Goal: Transaction & Acquisition: Purchase product/service

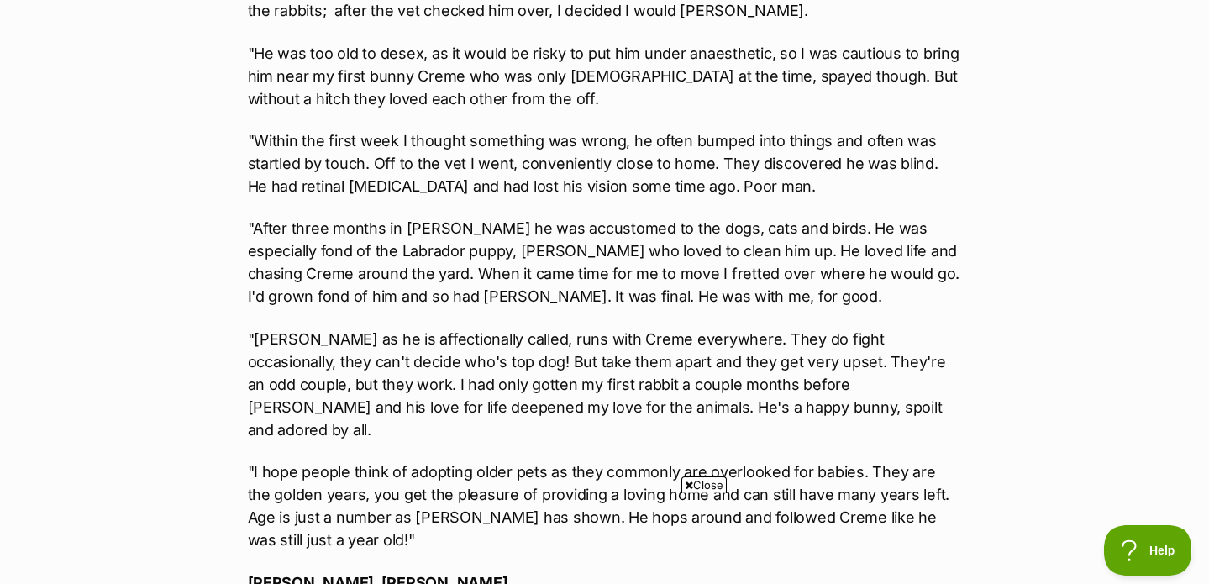
scroll to position [967, 0]
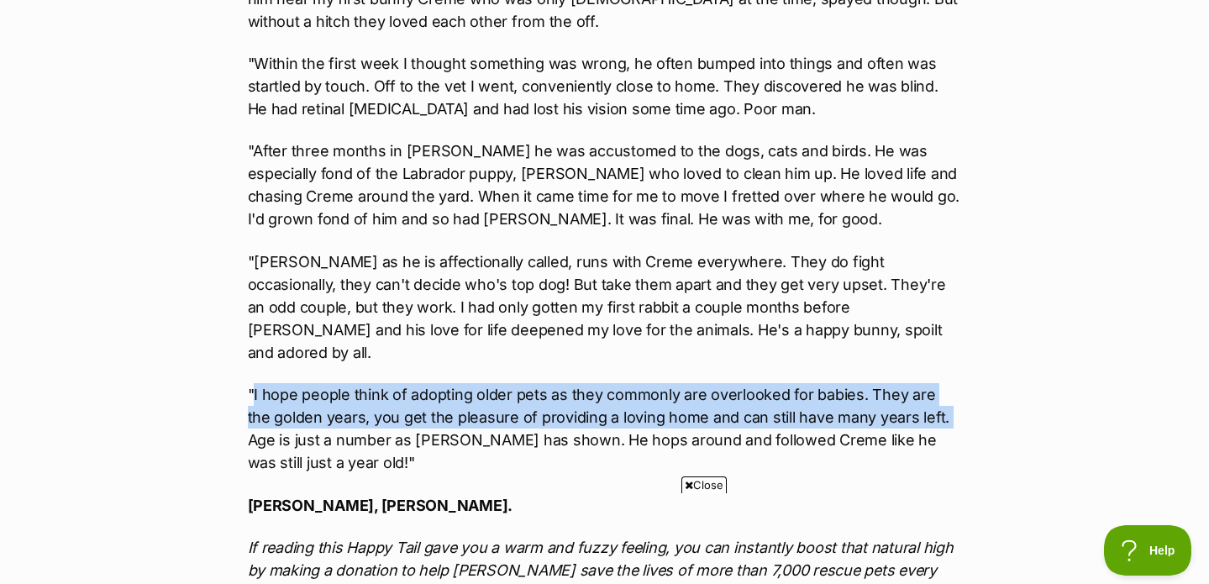
drag, startPoint x: 251, startPoint y: 270, endPoint x: 919, endPoint y: 295, distance: 668.3
click at [919, 383] on p ""I hope people think of adopting older pets as they commonly are overlooked for…" at bounding box center [605, 428] width 714 height 91
copy p "I hope people think of adopting older pets as they commonly are overlooked for …"
click at [919, 383] on p ""I hope people think of adopting older pets as they commonly are overlooked for…" at bounding box center [605, 428] width 714 height 91
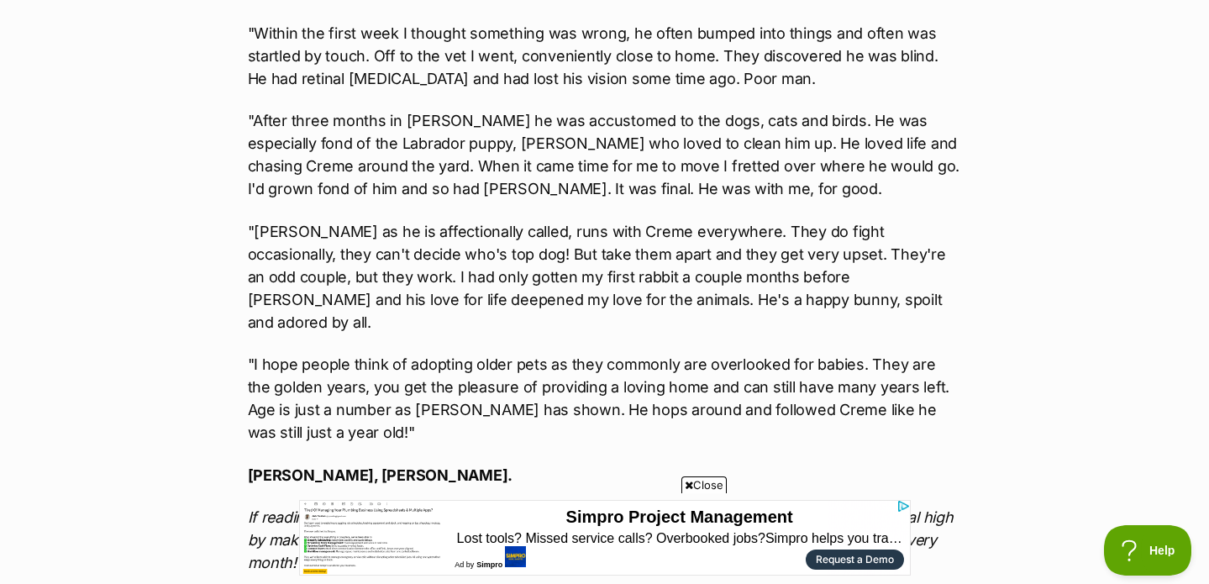
scroll to position [0, 0]
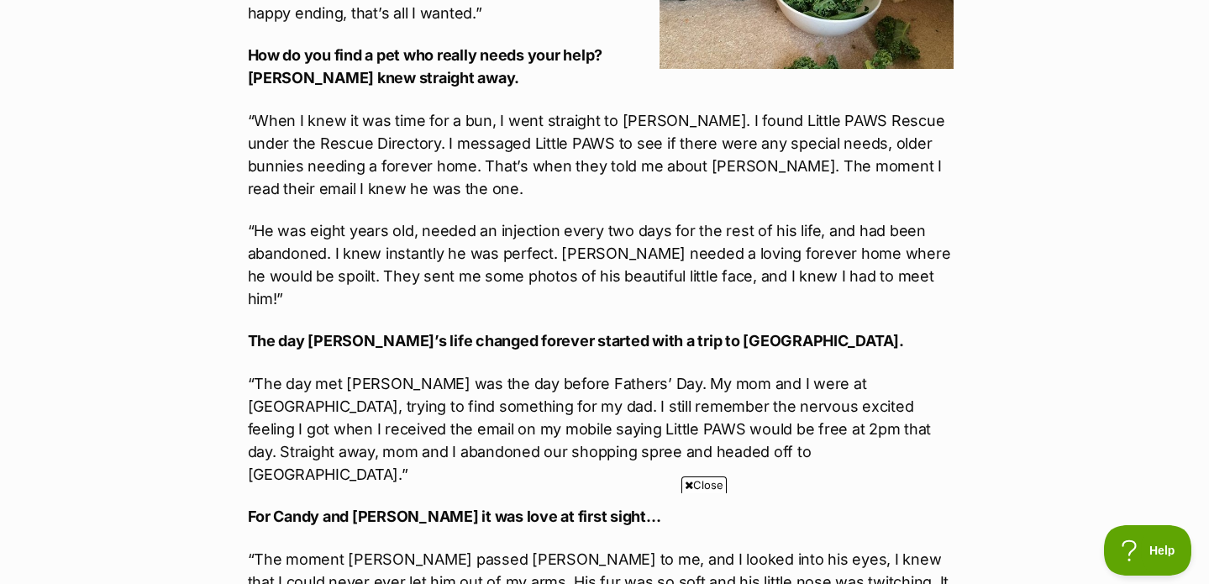
scroll to position [444, 0]
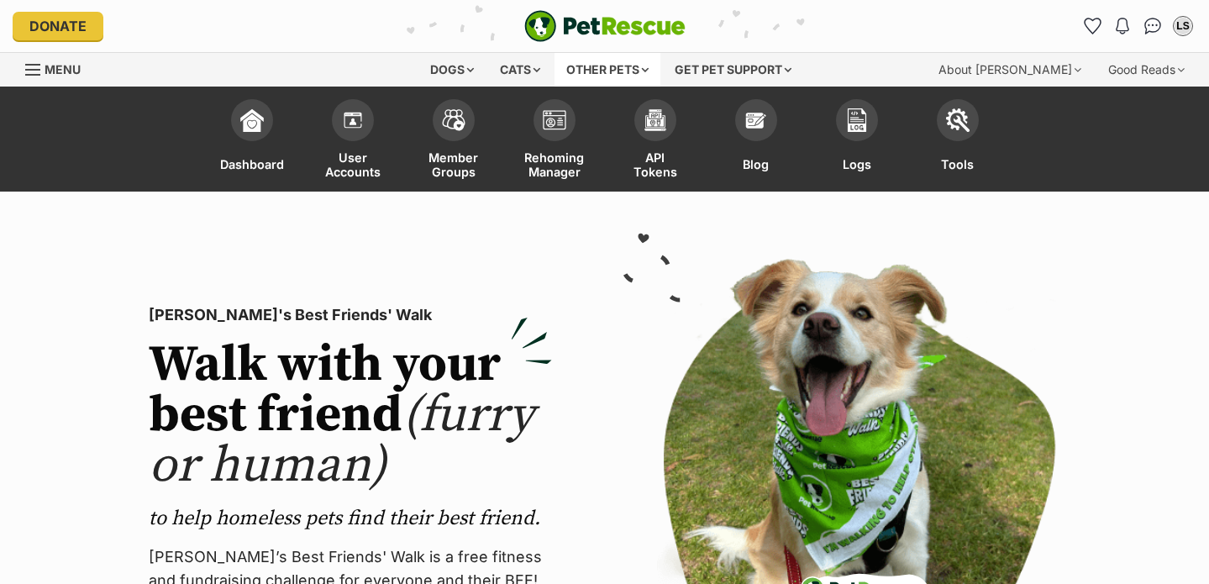
click at [633, 62] on div "Other pets" at bounding box center [607, 70] width 106 height 34
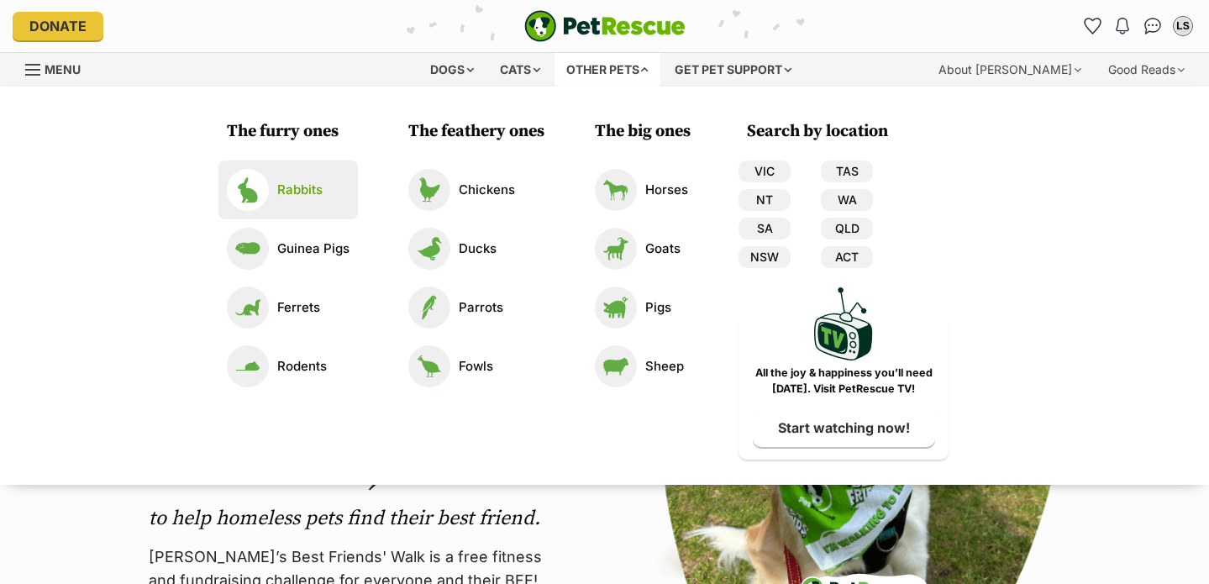
click at [312, 193] on p "Rabbits" at bounding box center [299, 190] width 45 height 19
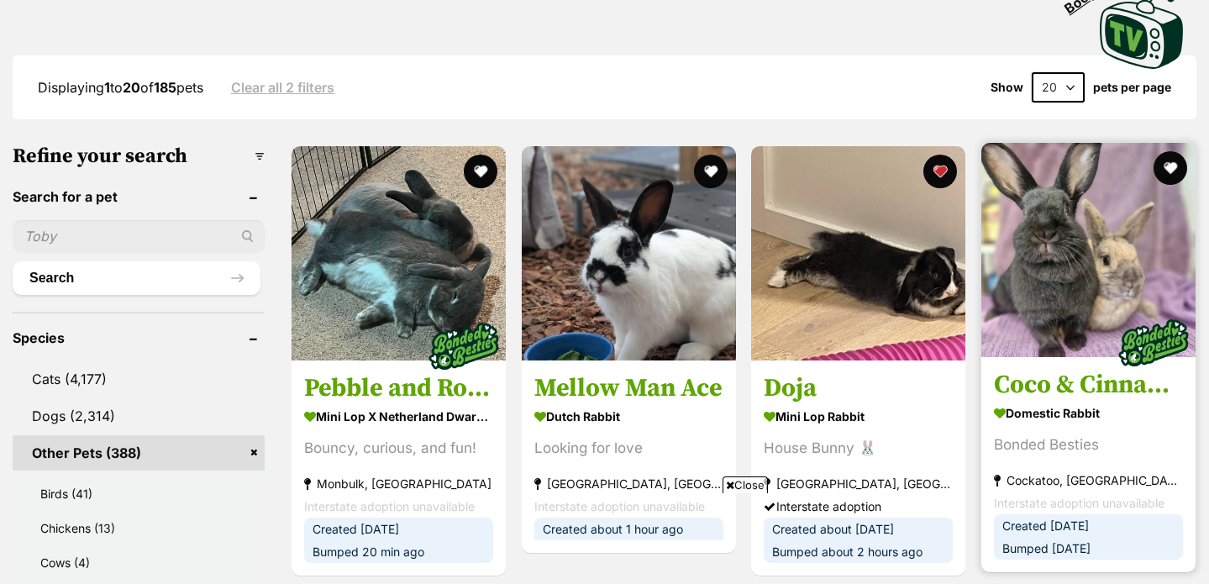
scroll to position [543, 0]
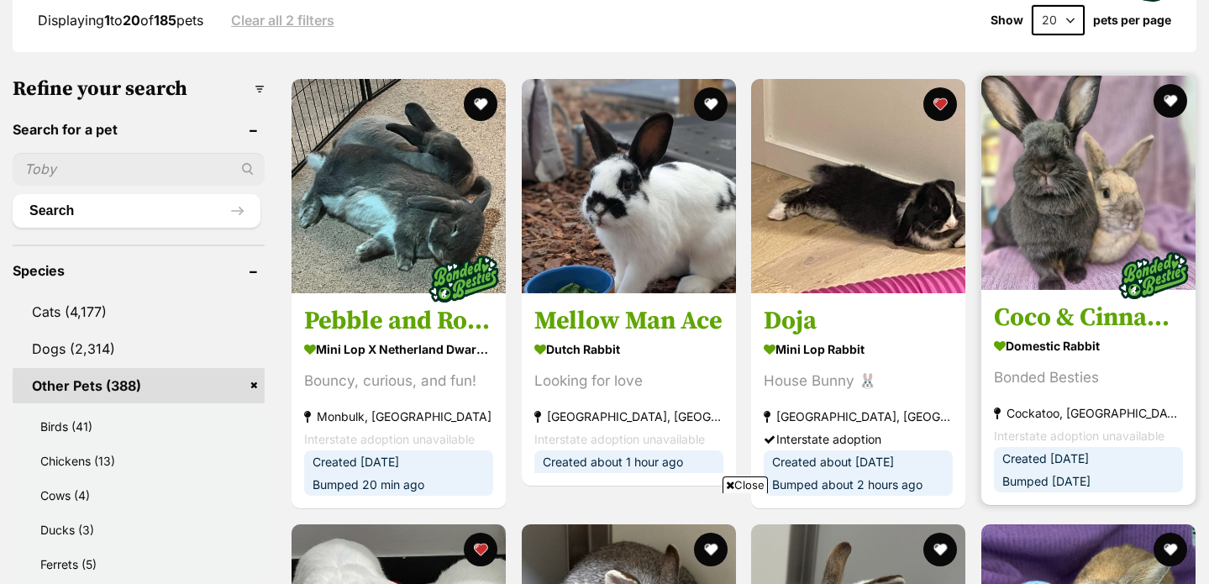
click at [1067, 217] on img at bounding box center [1088, 183] width 214 height 214
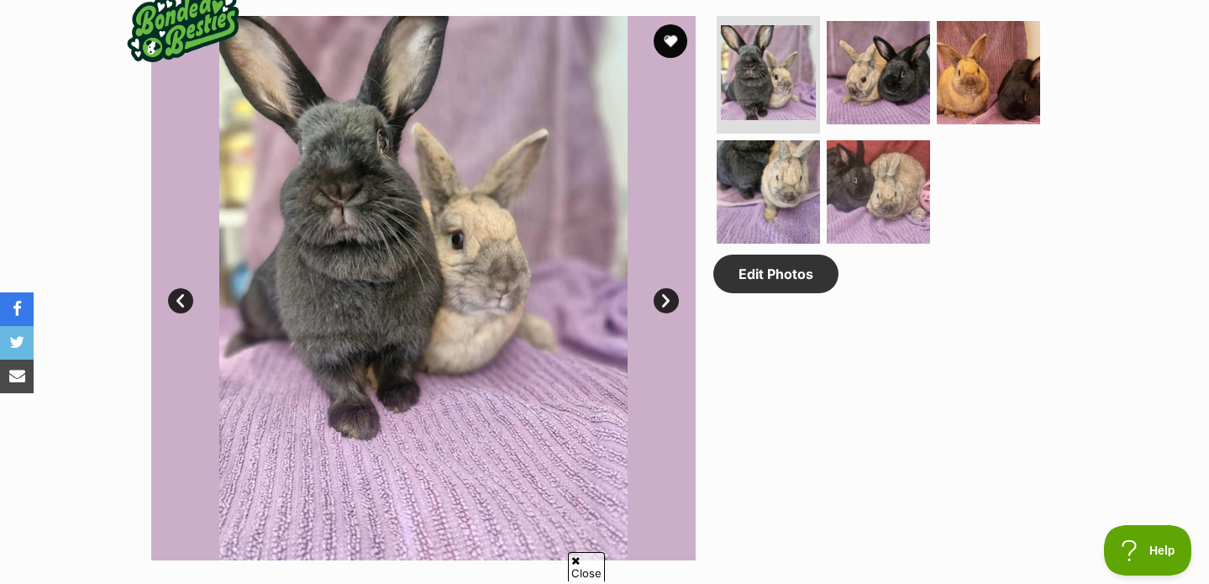
scroll to position [833, 0]
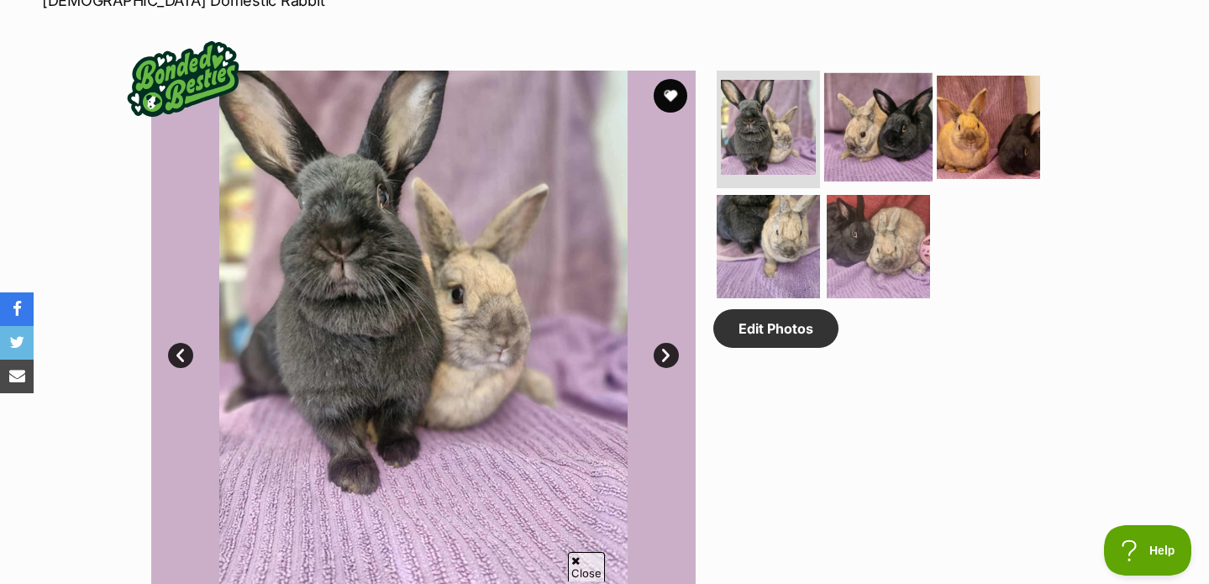
click at [867, 134] on img at bounding box center [878, 127] width 108 height 108
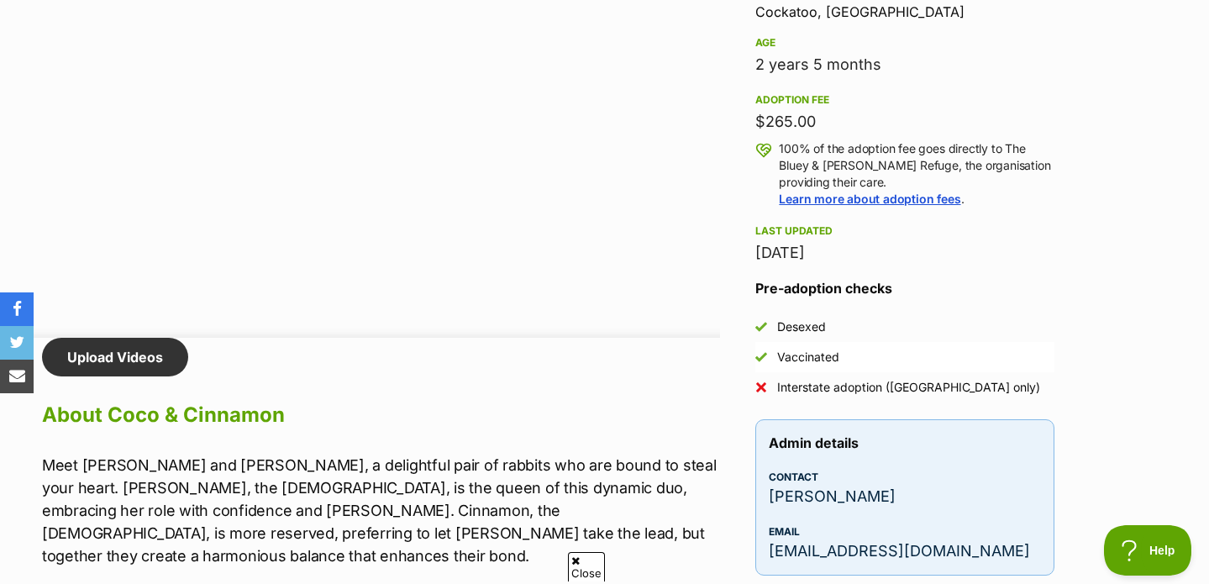
scroll to position [1393, 0]
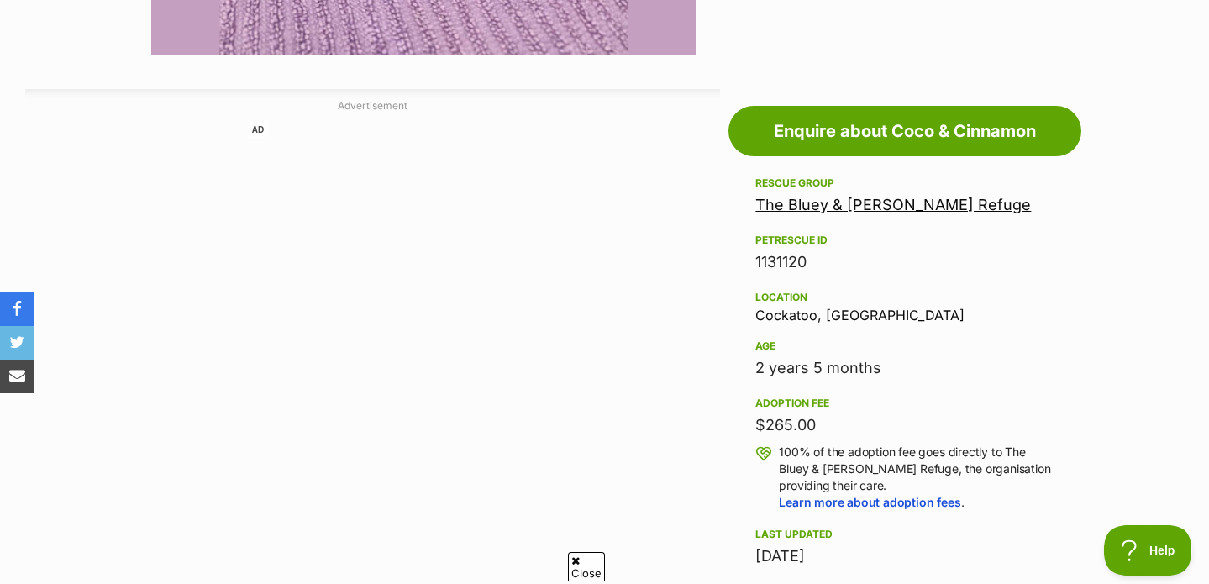
click at [578, 263] on div "AD" at bounding box center [372, 372] width 695 height 504
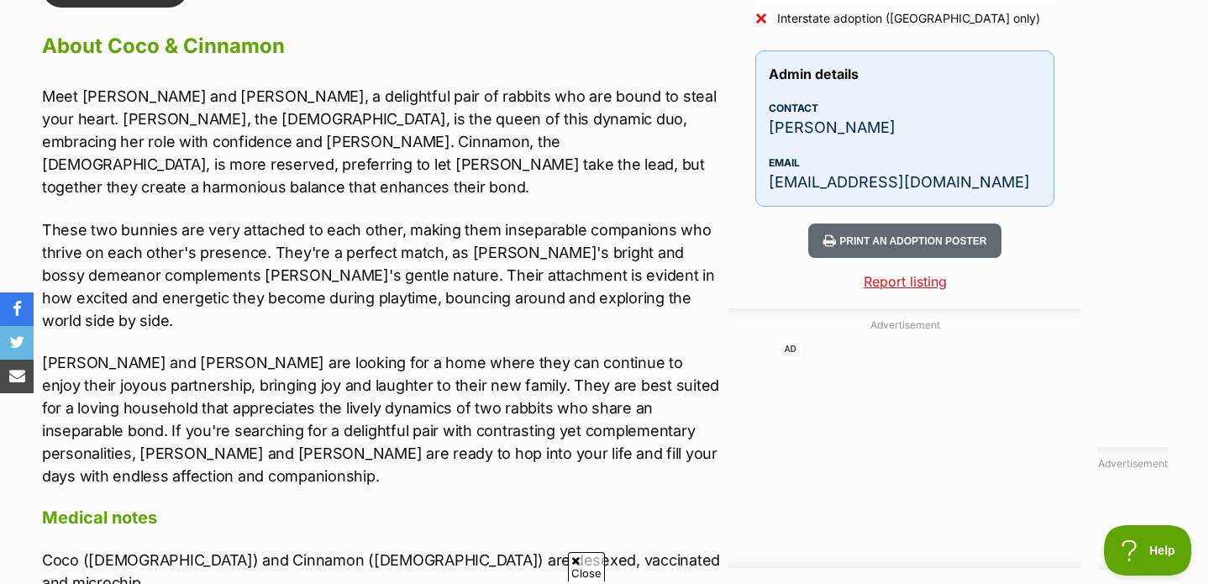
scroll to position [2063, 0]
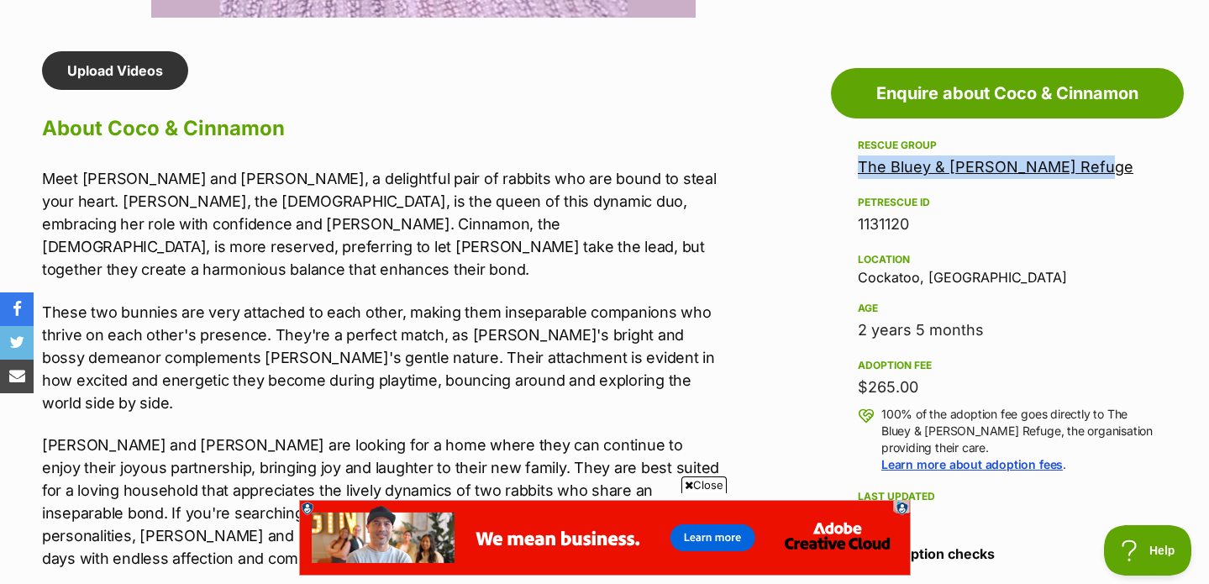
scroll to position [1429, 0]
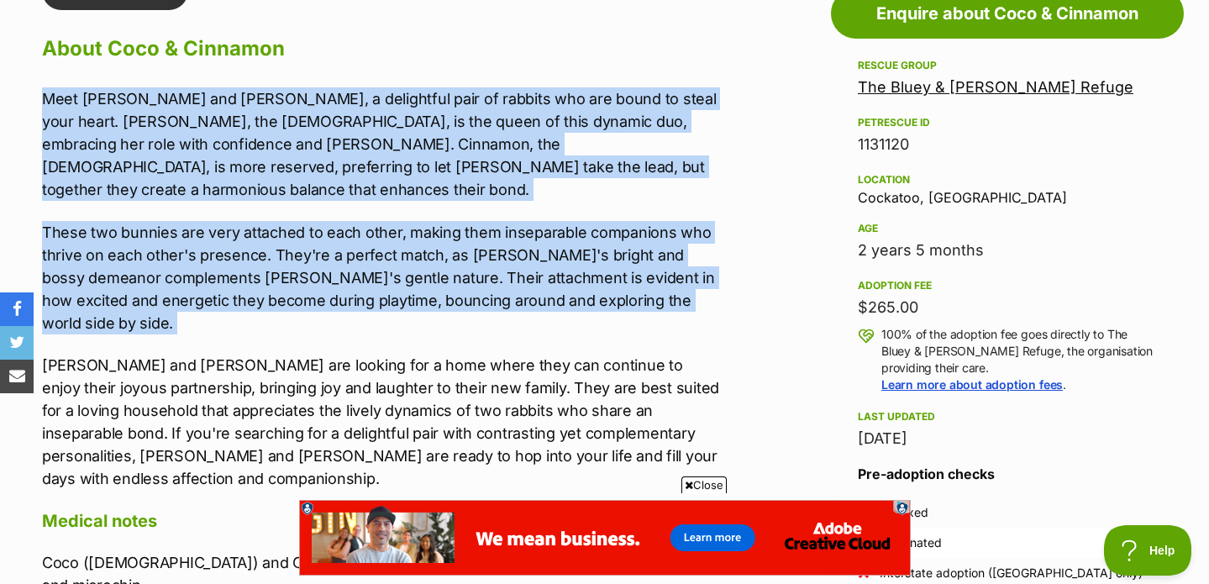
scroll to position [1544, 0]
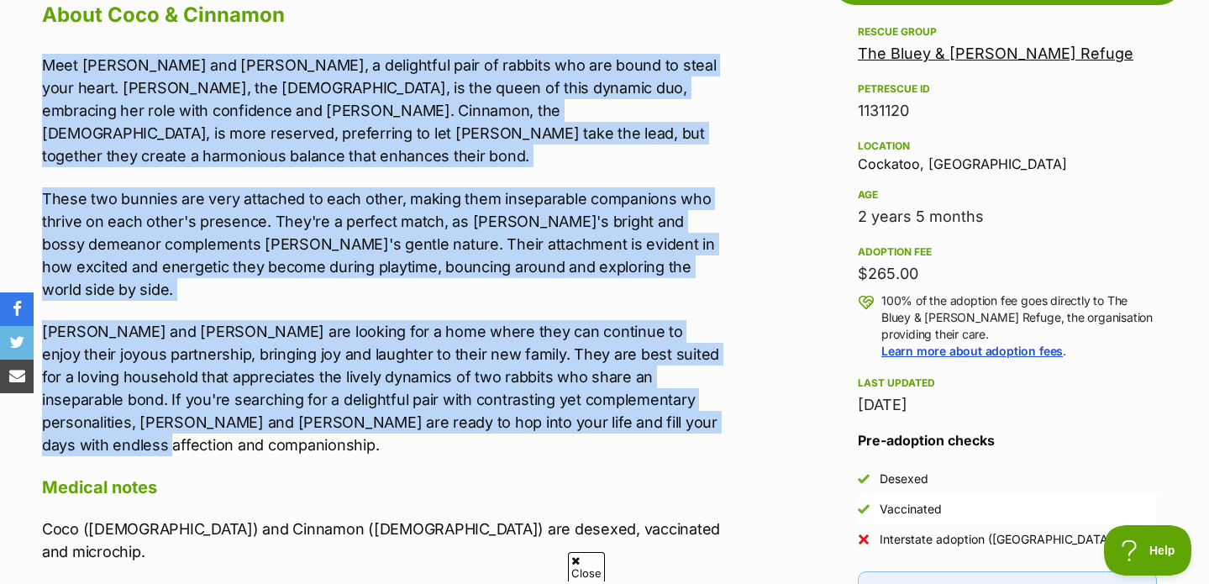
drag, startPoint x: 24, startPoint y: 181, endPoint x: 661, endPoint y: 397, distance: 672.6
copy div "Meet Coco and Cinnamon, a delightful pair of rabbits who are bound to steal you…"
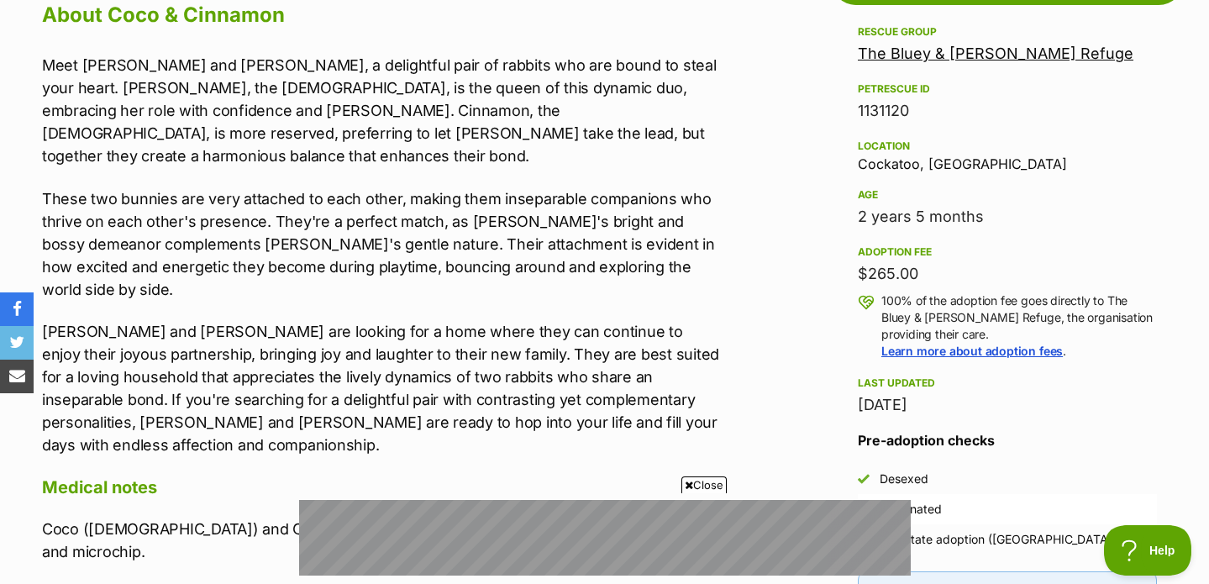
scroll to position [0, 0]
drag, startPoint x: 850, startPoint y: 162, endPoint x: 995, endPoint y: 163, distance: 144.5
click at [995, 163] on aside "Rescue group The Bluey & Alice Bunny Refuge PetRescue ID 1131120 Location Cocka…" at bounding box center [1007, 375] width 353 height 706
copy div "Cockatoo, VIC"
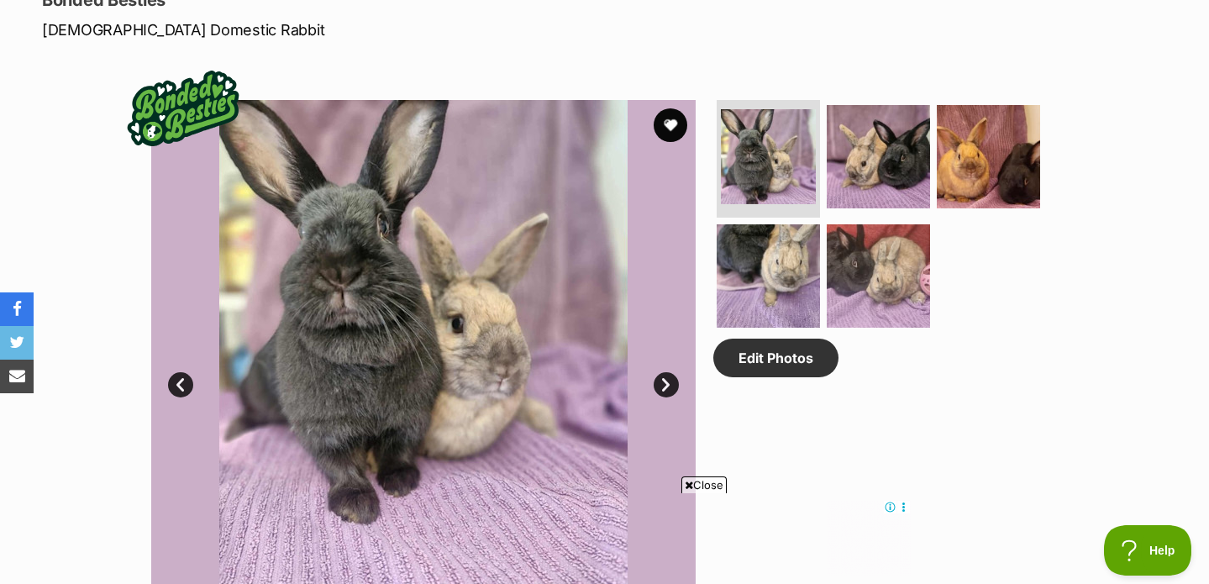
scroll to position [806, 0]
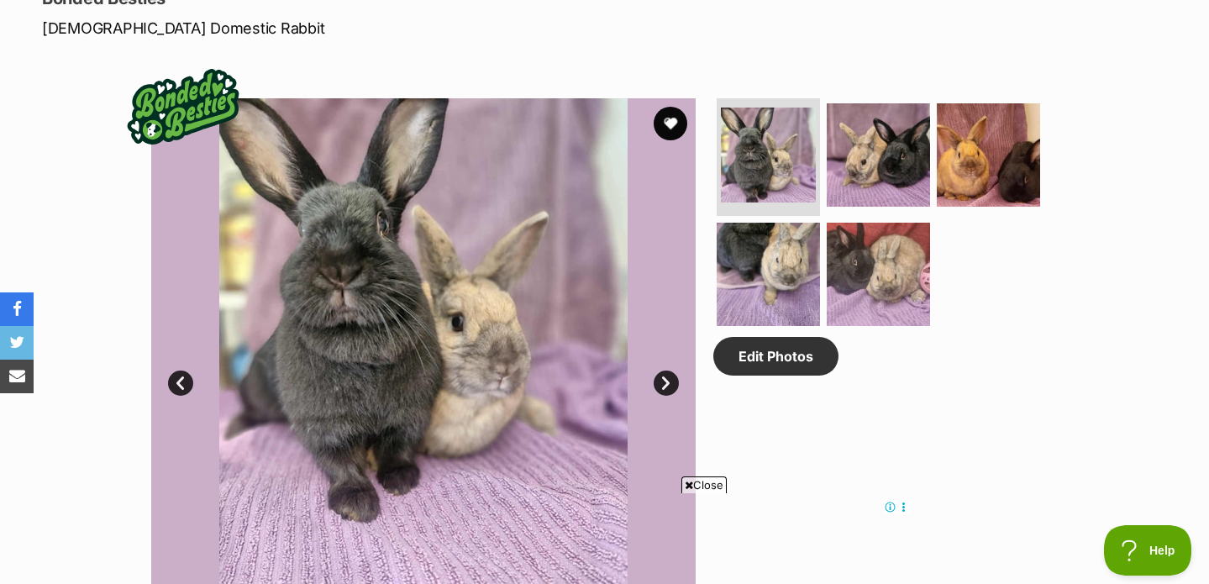
click at [511, 281] on img at bounding box center [423, 370] width 544 height 544
click at [868, 158] on img at bounding box center [878, 155] width 108 height 108
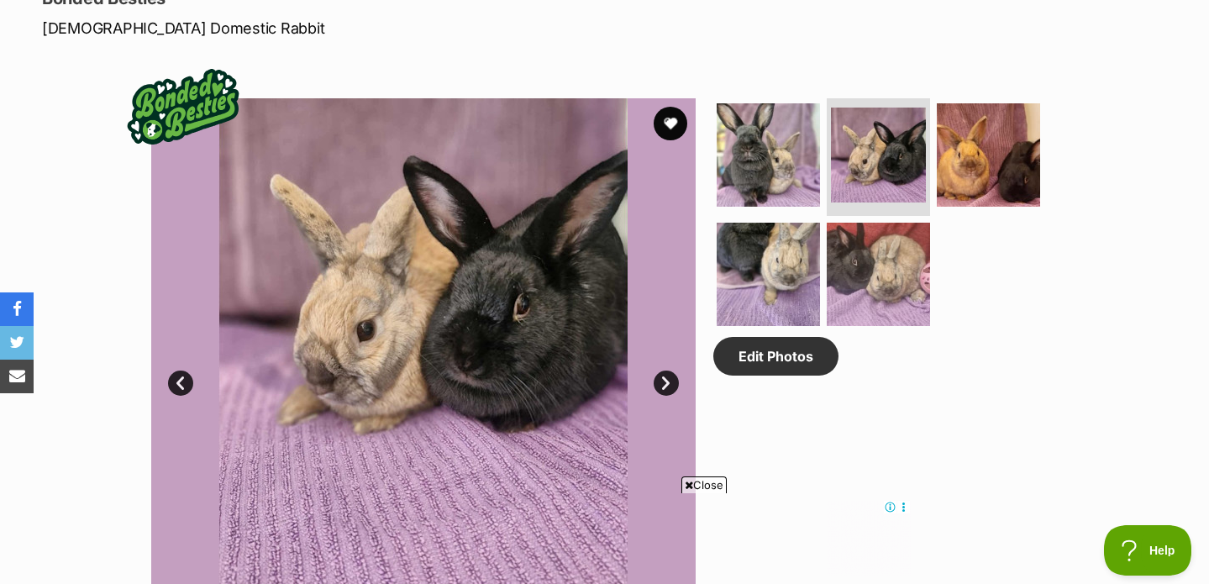
click at [520, 278] on img at bounding box center [423, 370] width 544 height 544
click at [964, 144] on img at bounding box center [988, 155] width 108 height 108
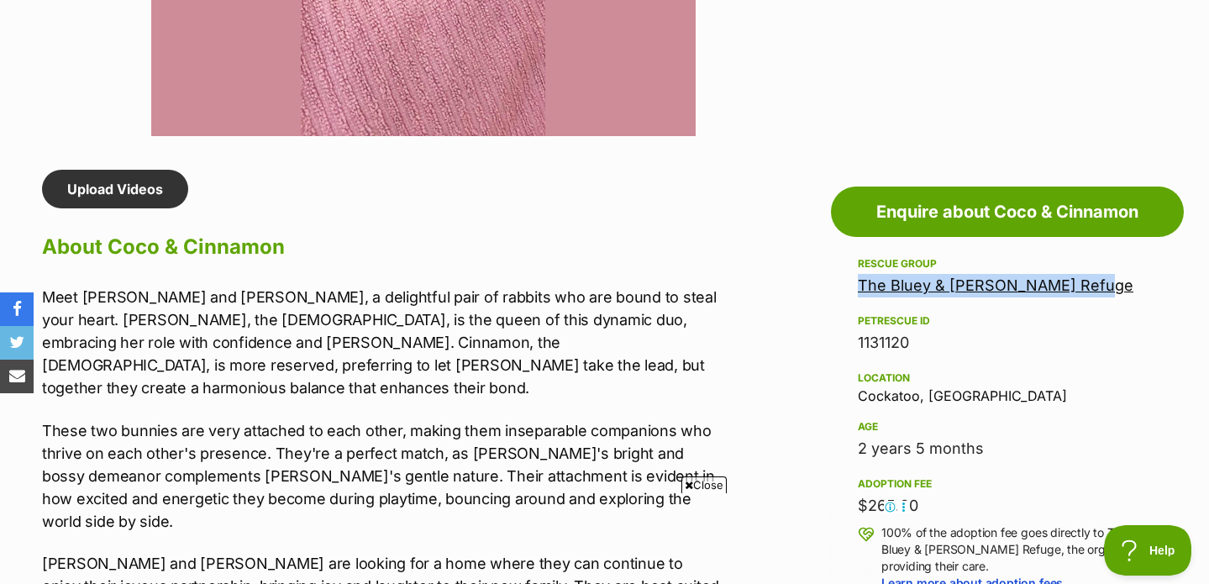
scroll to position [1311, 0]
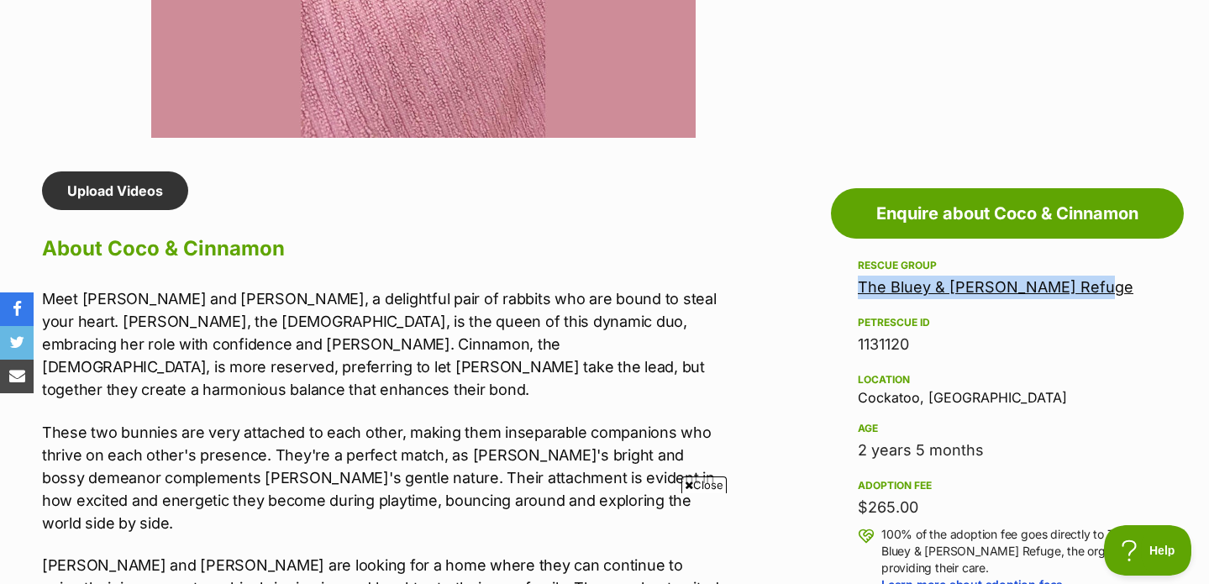
copy link "The Bluey & Alice Bunny Refuge"
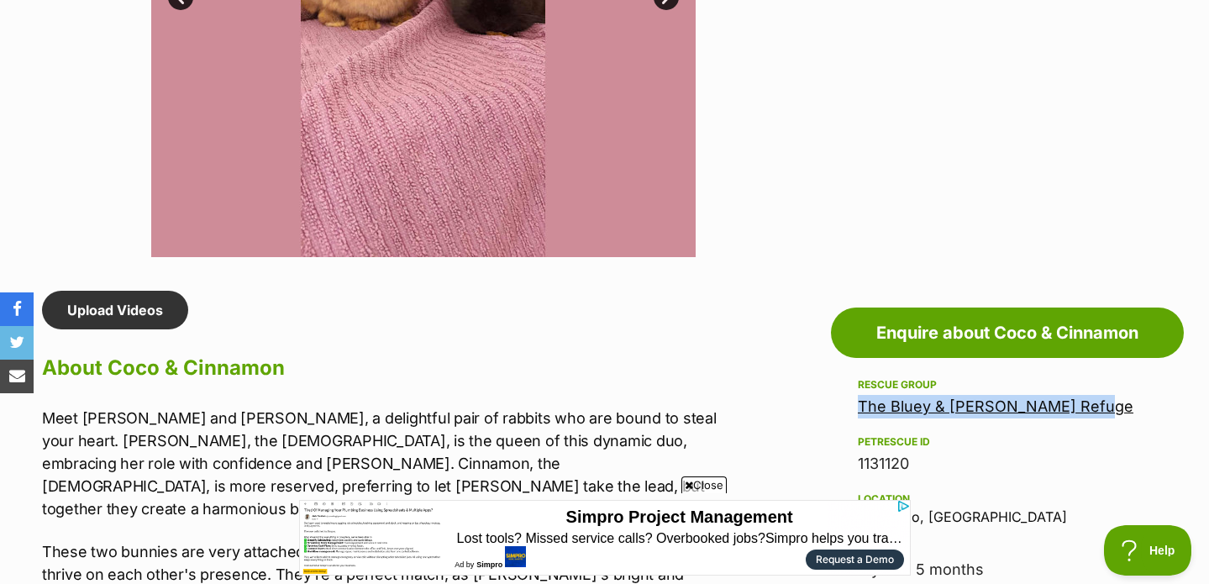
scroll to position [70, 0]
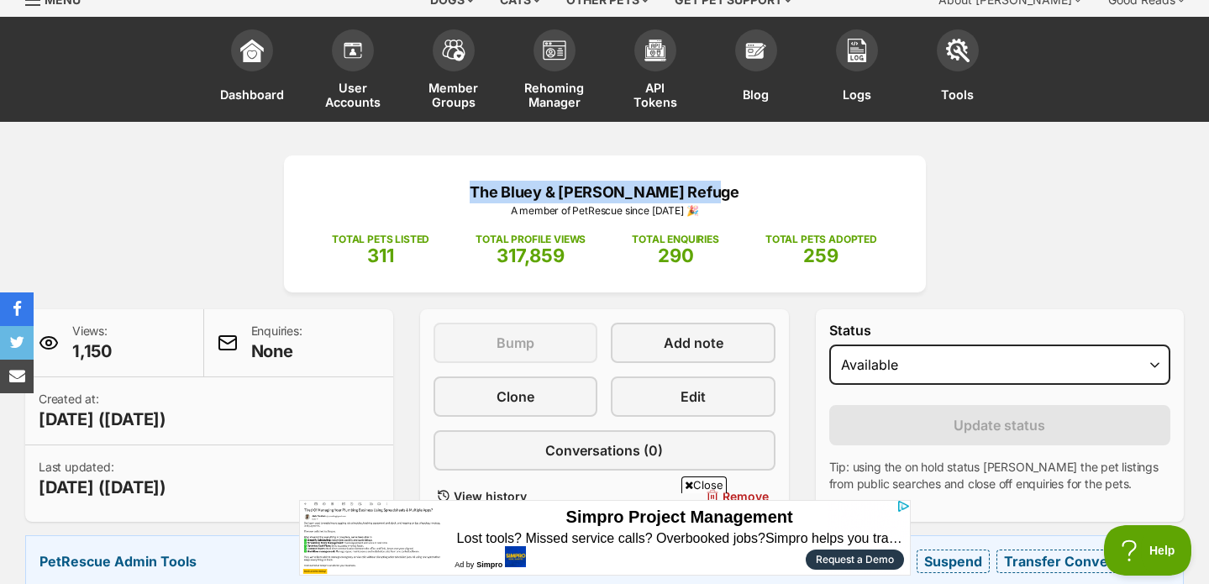
drag, startPoint x: 474, startPoint y: 187, endPoint x: 785, endPoint y: 187, distance: 311.7
click at [785, 187] on p "The Bluey & Alice Bunny Refuge" at bounding box center [604, 192] width 591 height 23
copy p "The Bluey & Alice Bunny Refuge"
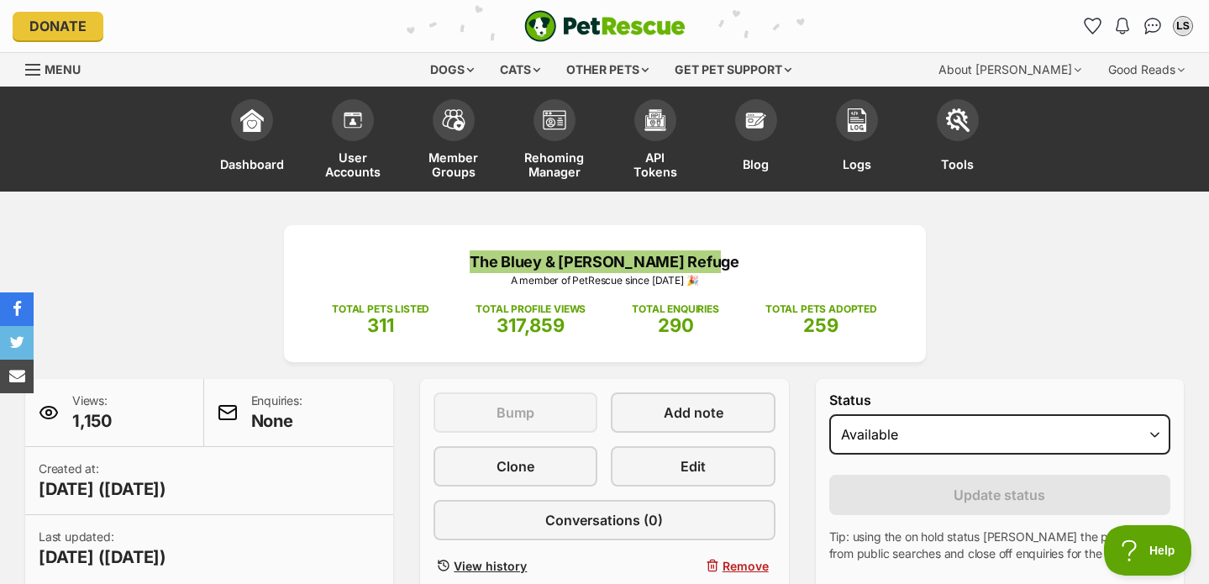
scroll to position [0, 0]
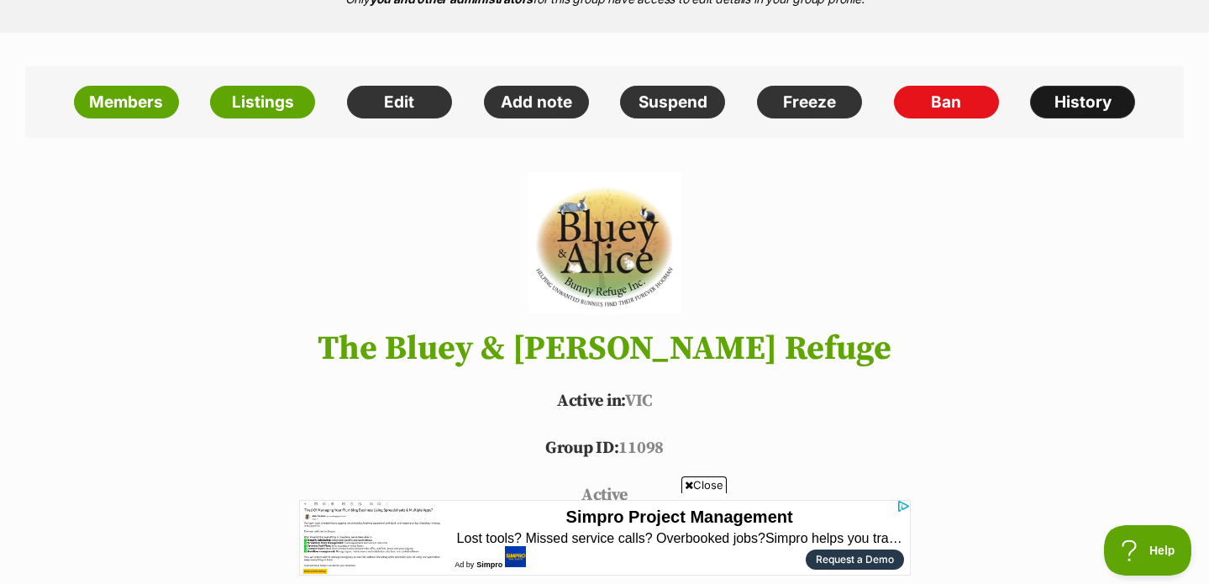
click at [1102, 102] on link "History" at bounding box center [1082, 103] width 105 height 34
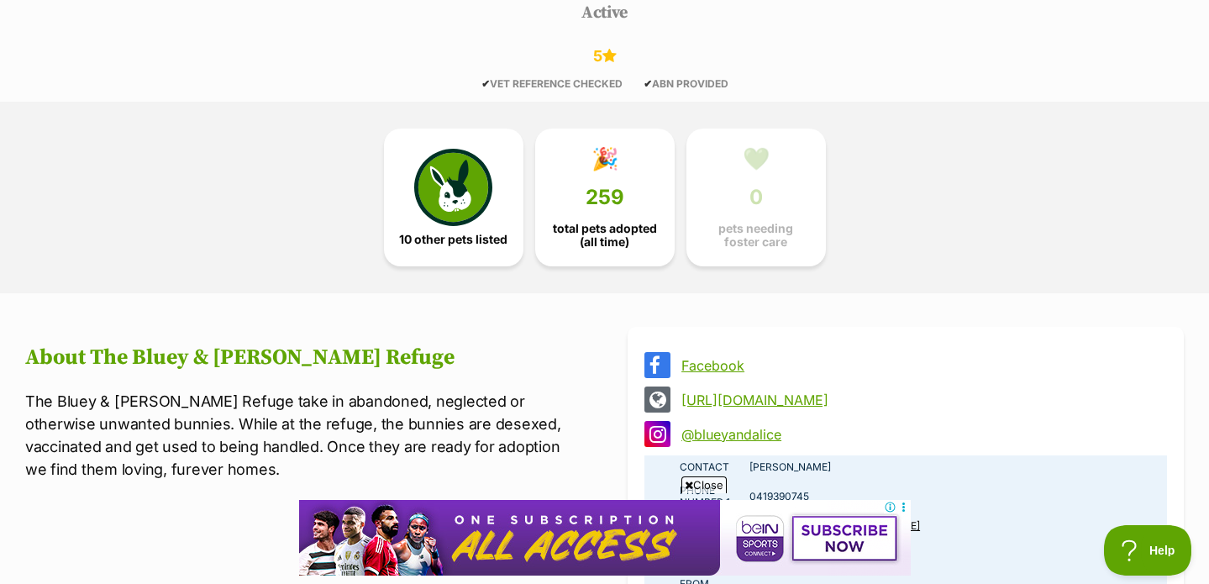
scroll to position [926, 0]
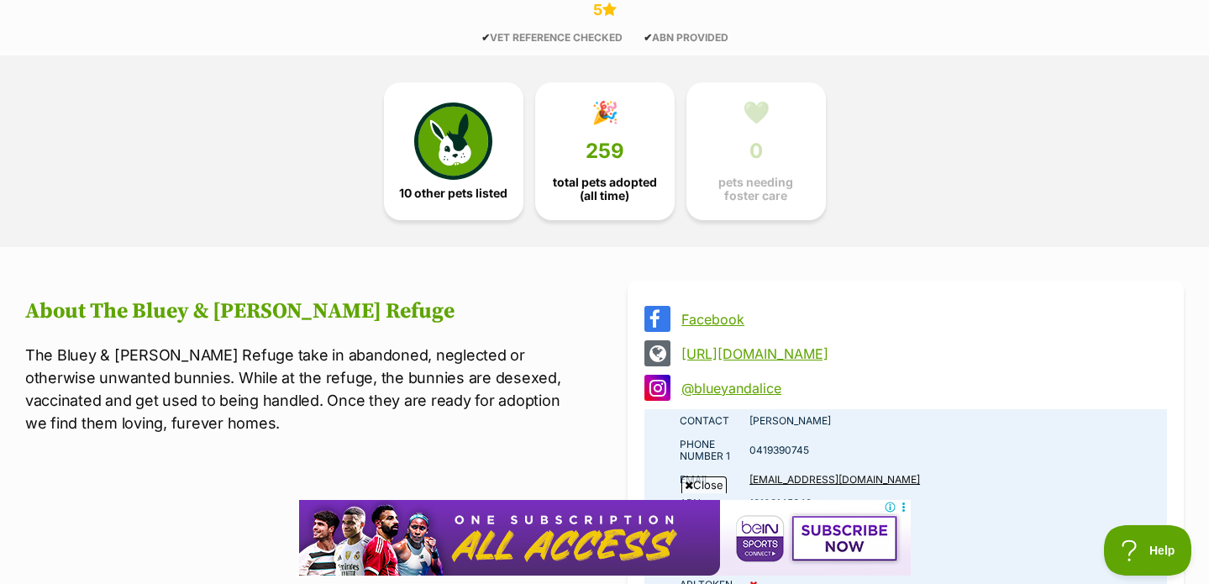
click at [762, 394] on link "@blueyandalice" at bounding box center [920, 388] width 479 height 15
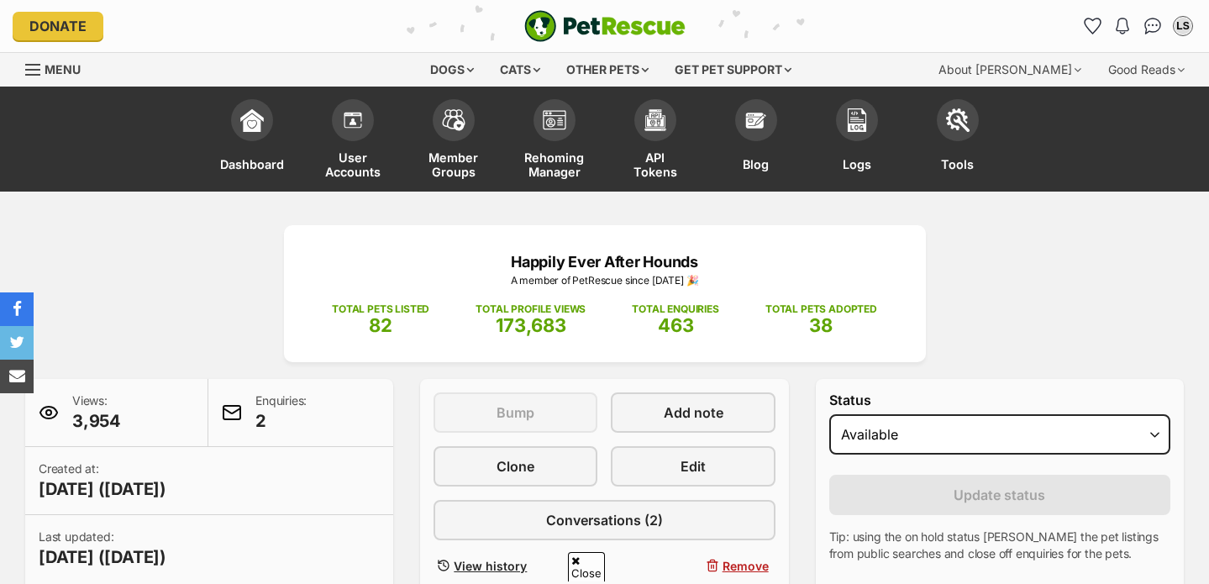
scroll to position [256, 0]
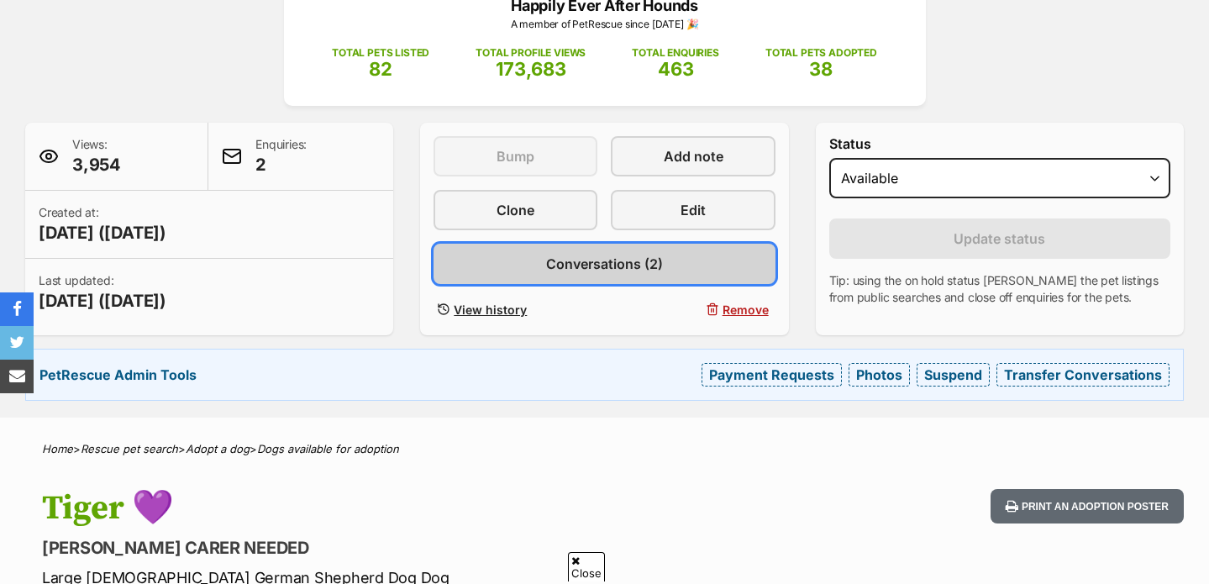
click at [544, 261] on link "Conversations (2)" at bounding box center [603, 264] width 341 height 40
